Goal: Connect with others: Connect with others

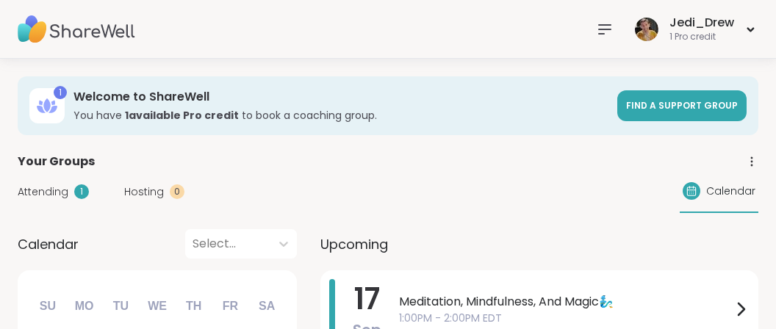
click at [613, 18] on div at bounding box center [604, 29] width 29 height 29
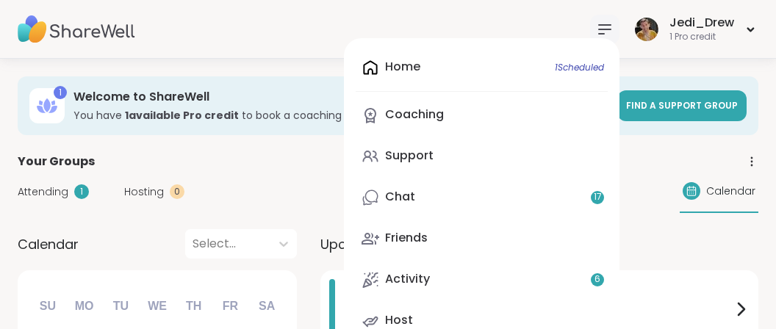
click at [461, 220] on div "Home 1 Scheduled Coaching Support Chat 17 Friends Activity 6 Host" at bounding box center [481, 194] width 275 height 312
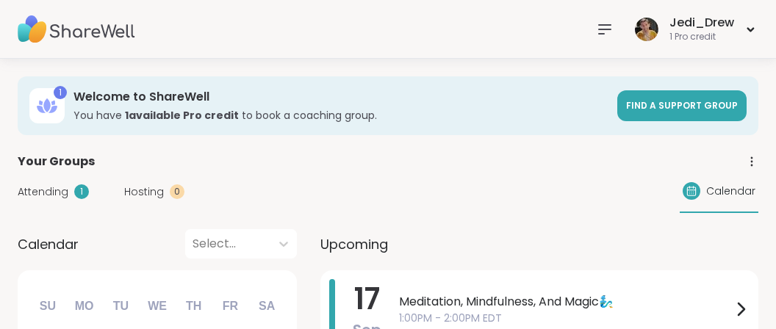
click at [605, 33] on icon at bounding box center [605, 30] width 18 height 18
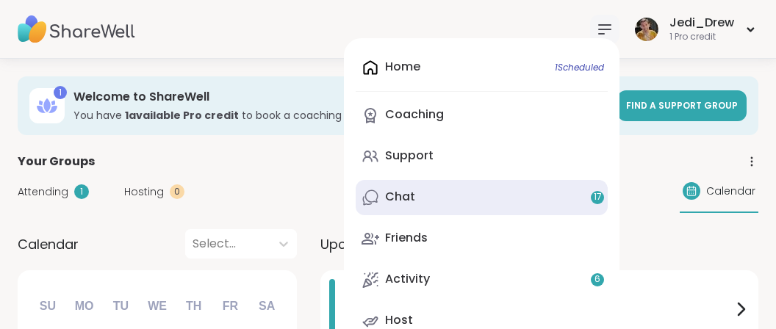
click at [403, 204] on div "Chat 17" at bounding box center [400, 197] width 30 height 16
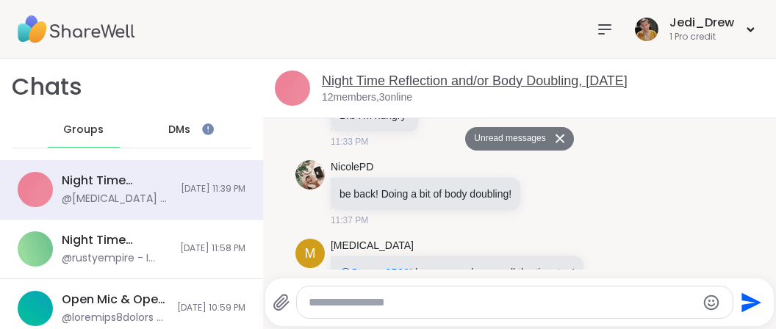
click at [464, 75] on link "Night Time Reflection and/or Body Doubling, [DATE]" at bounding box center [475, 80] width 306 height 15
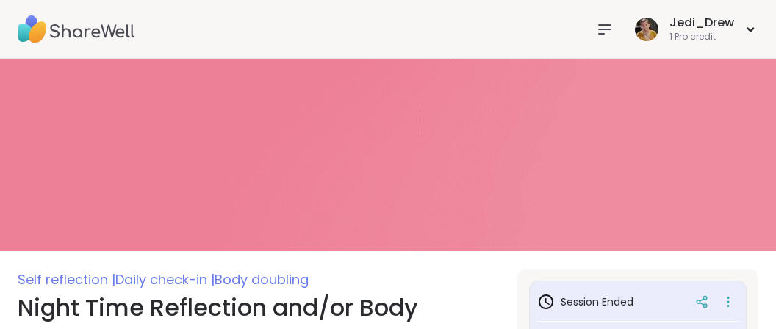
scroll to position [232, 0]
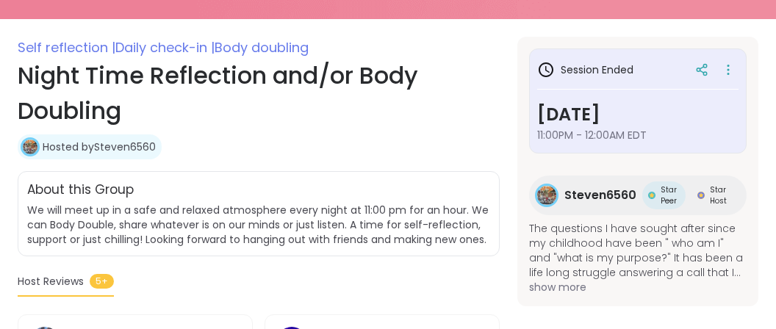
click at [616, 198] on span "Steven6560" at bounding box center [600, 196] width 72 height 18
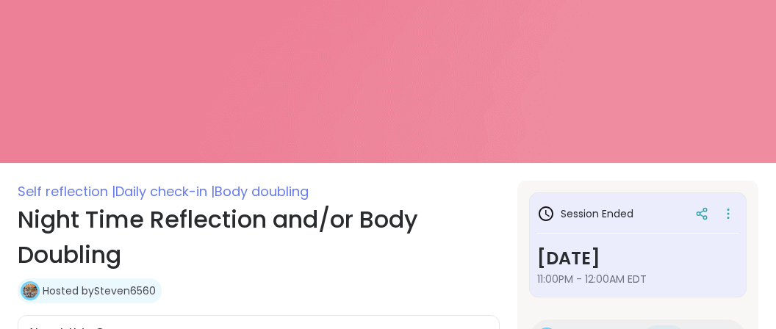
scroll to position [0, 0]
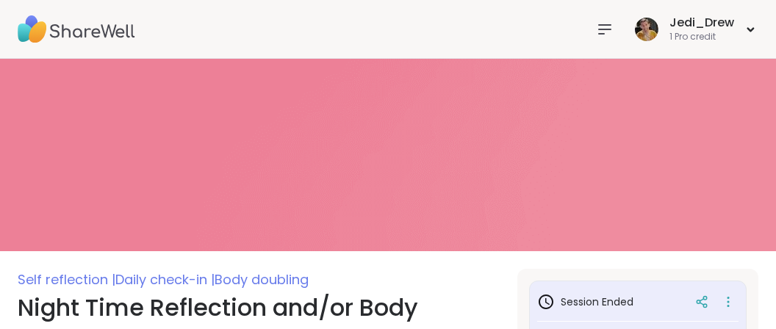
click at [599, 26] on icon at bounding box center [605, 30] width 18 height 18
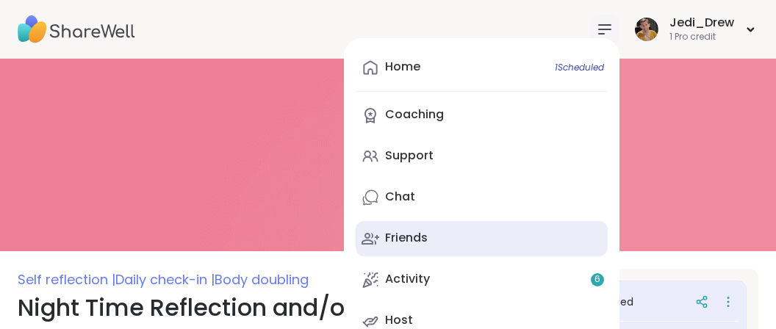
click at [427, 237] on div "Friends" at bounding box center [406, 238] width 43 height 16
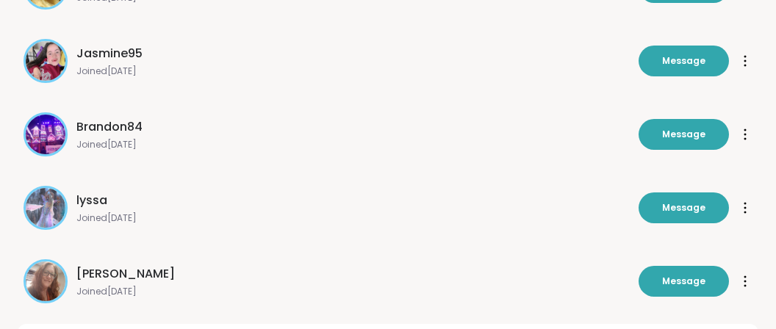
scroll to position [672, 0]
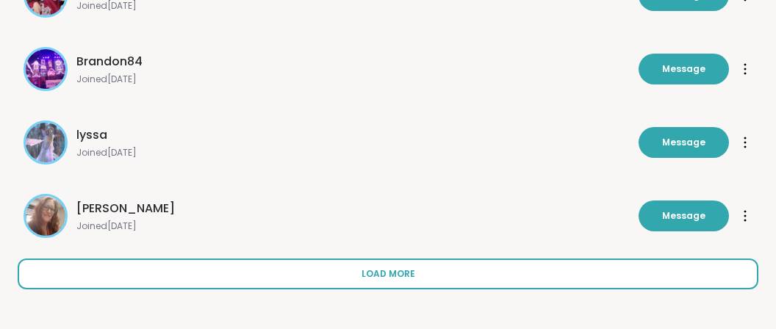
click at [403, 284] on button "Load more" at bounding box center [388, 274] width 740 height 31
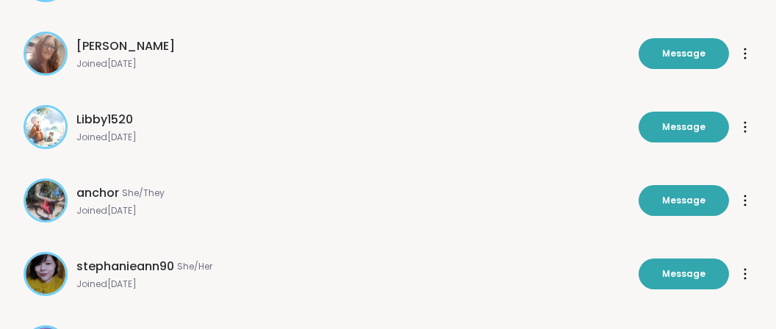
scroll to position [905, 0]
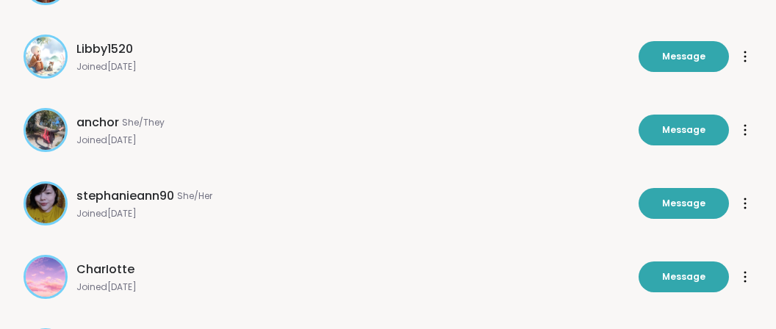
click at [145, 196] on span "stephanieann90" at bounding box center [125, 196] width 98 height 18
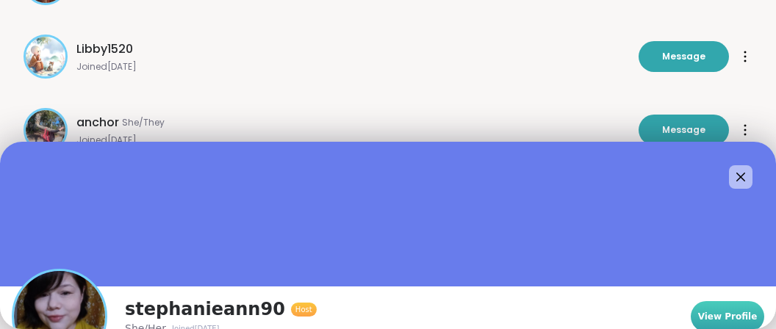
click at [749, 321] on span "View Profile" at bounding box center [727, 316] width 59 height 13
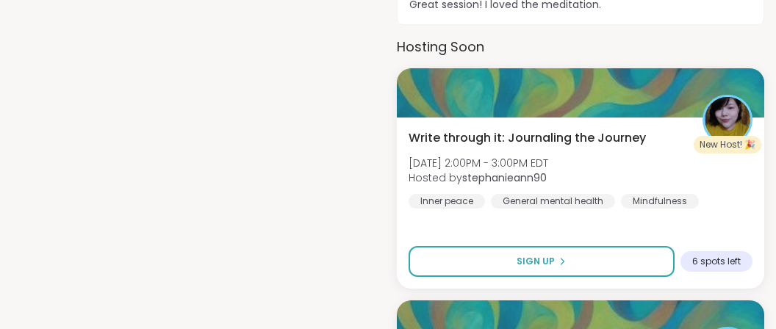
scroll to position [931, 0]
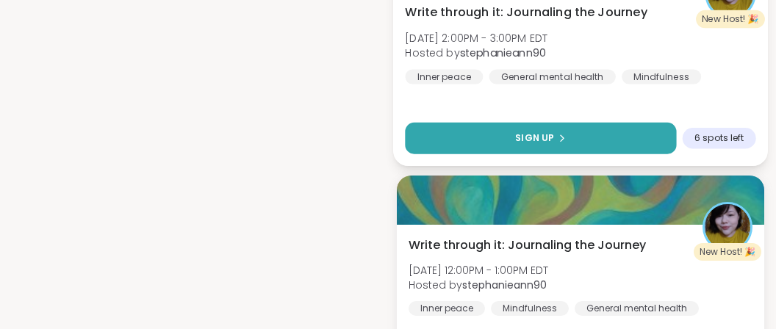
click at [534, 139] on span "Sign Up" at bounding box center [534, 137] width 39 height 13
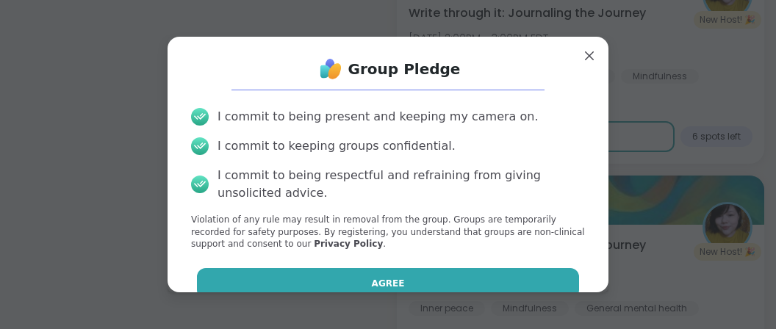
click at [461, 286] on button "Agree" at bounding box center [388, 283] width 383 height 31
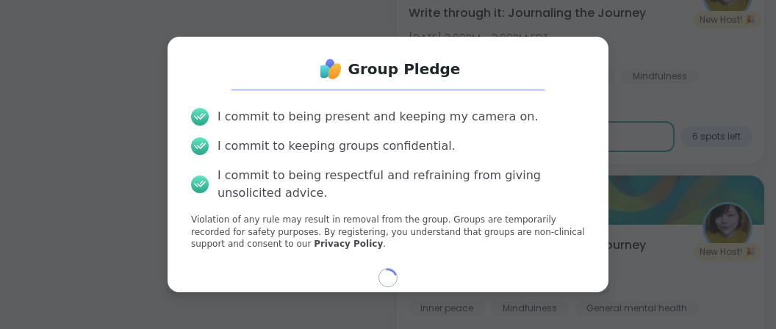
select select "**"
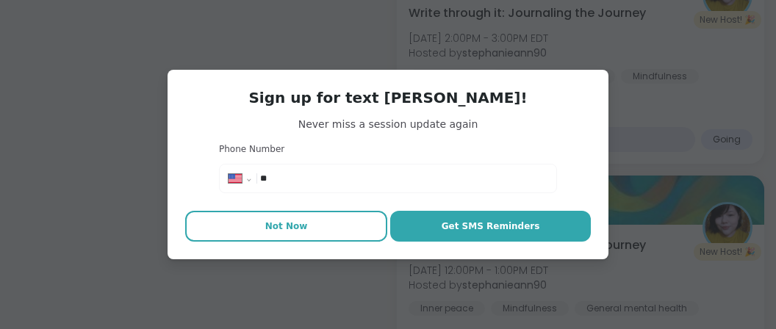
click at [290, 226] on span "Not Now" at bounding box center [286, 226] width 43 height 13
type textarea "*"
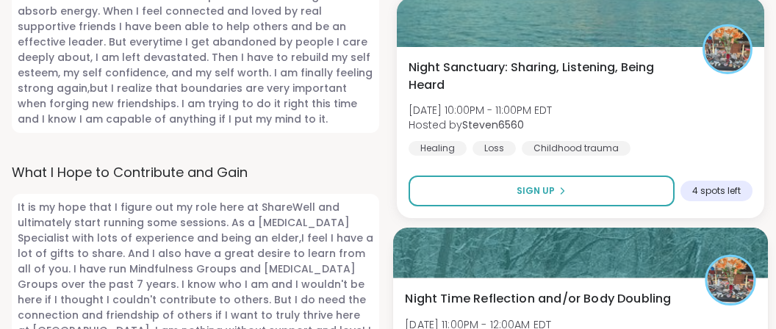
scroll to position [1319, 0]
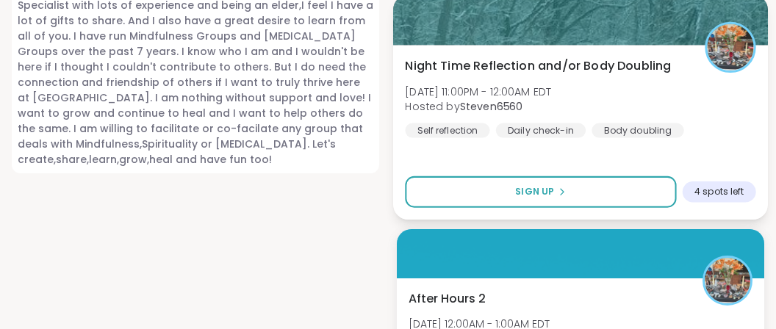
click at [613, 201] on button "Sign Up" at bounding box center [540, 192] width 271 height 32
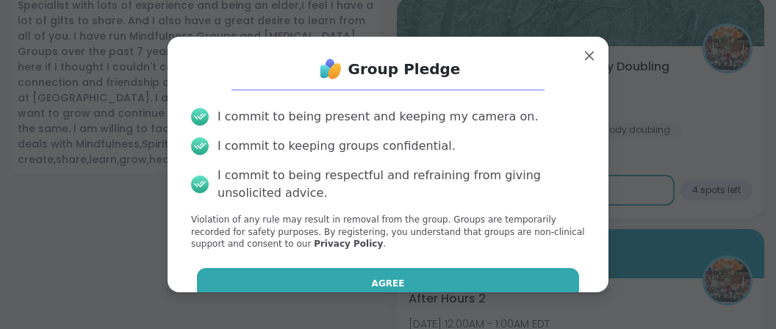
click at [437, 273] on button "Agree" at bounding box center [388, 283] width 383 height 31
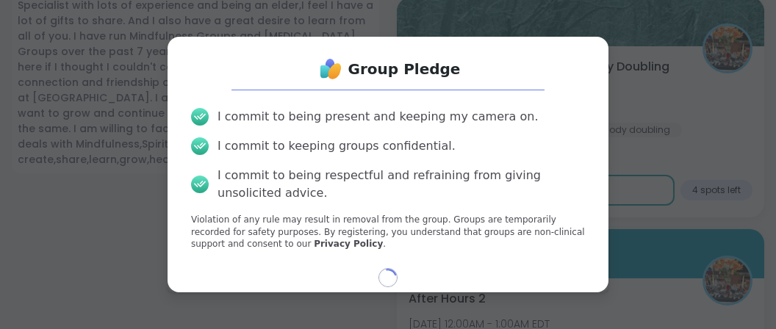
select select "**"
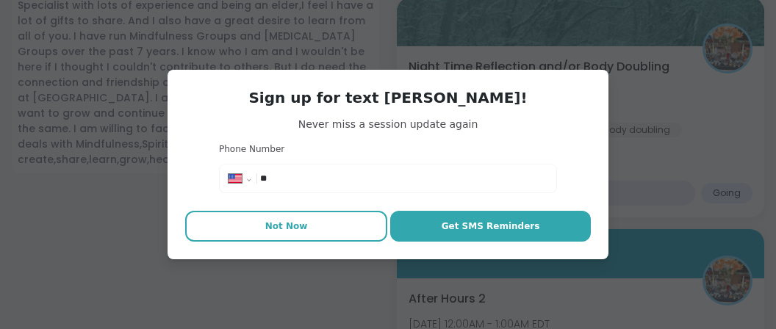
click at [289, 223] on span "Not Now" at bounding box center [286, 226] width 43 height 13
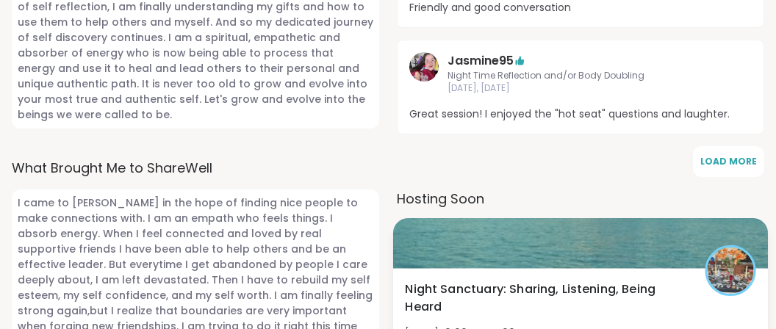
scroll to position [853, 0]
